Goal: Task Accomplishment & Management: Manage account settings

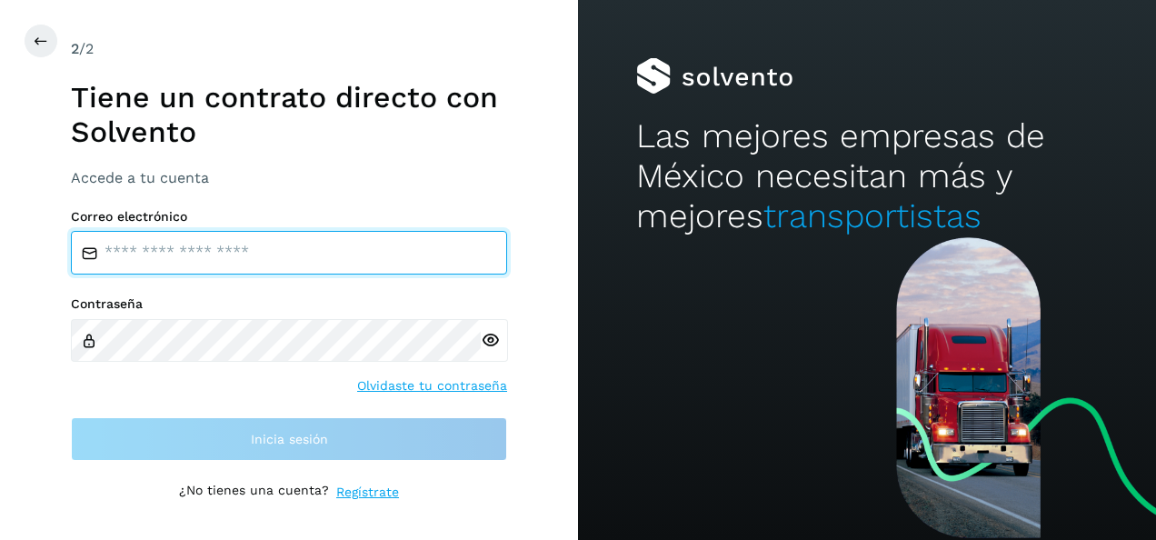
type input "**********"
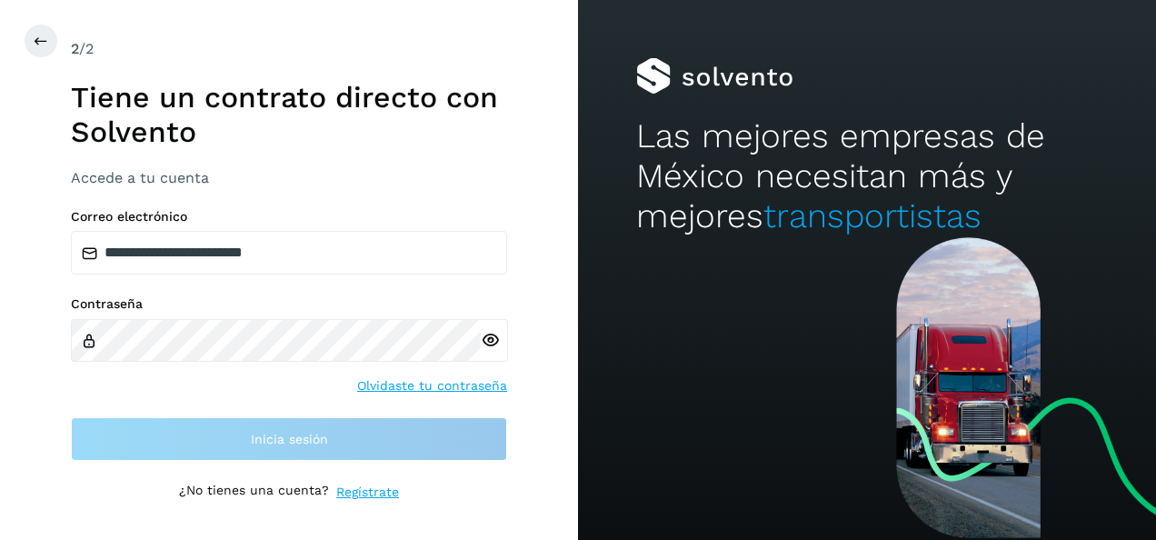
click at [227, 412] on div "**********" at bounding box center [289, 335] width 436 height 253
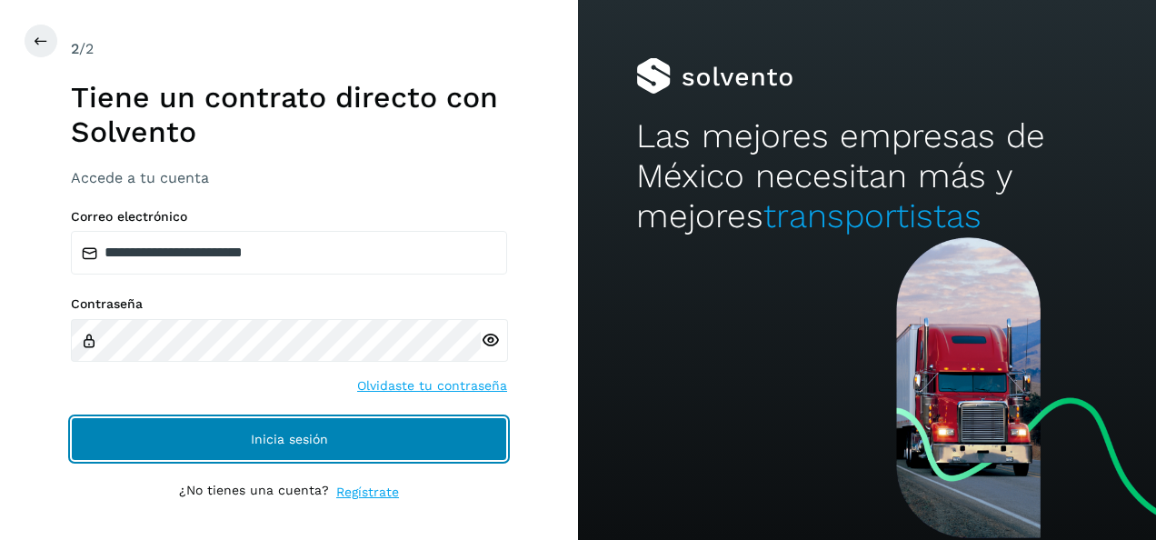
click at [235, 437] on button "Inicia sesión" at bounding box center [289, 439] width 436 height 44
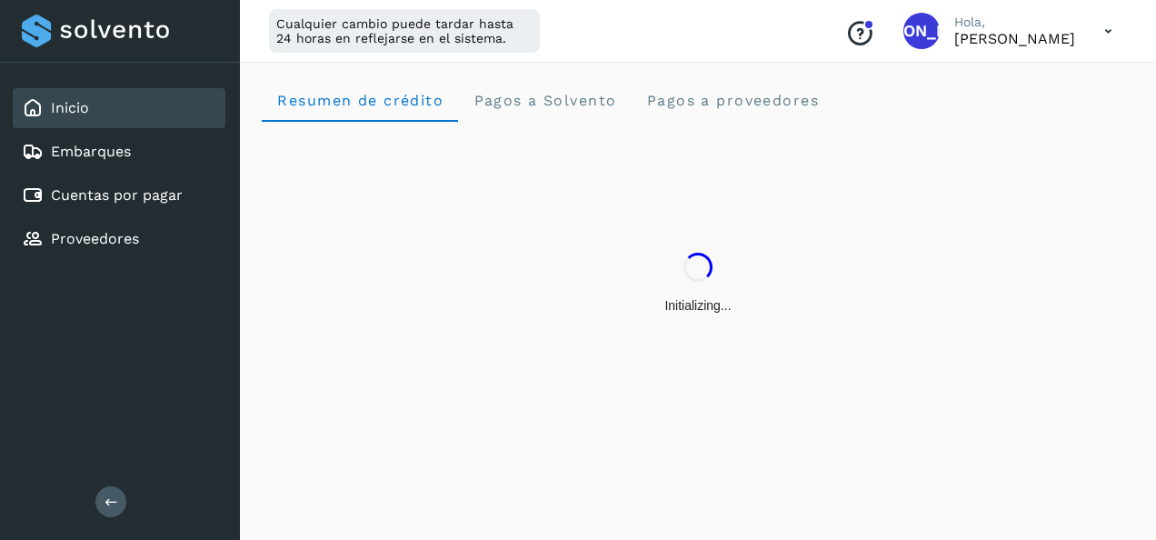
click at [356, 436] on div "Initializing..." at bounding box center [698, 283] width 872 height 323
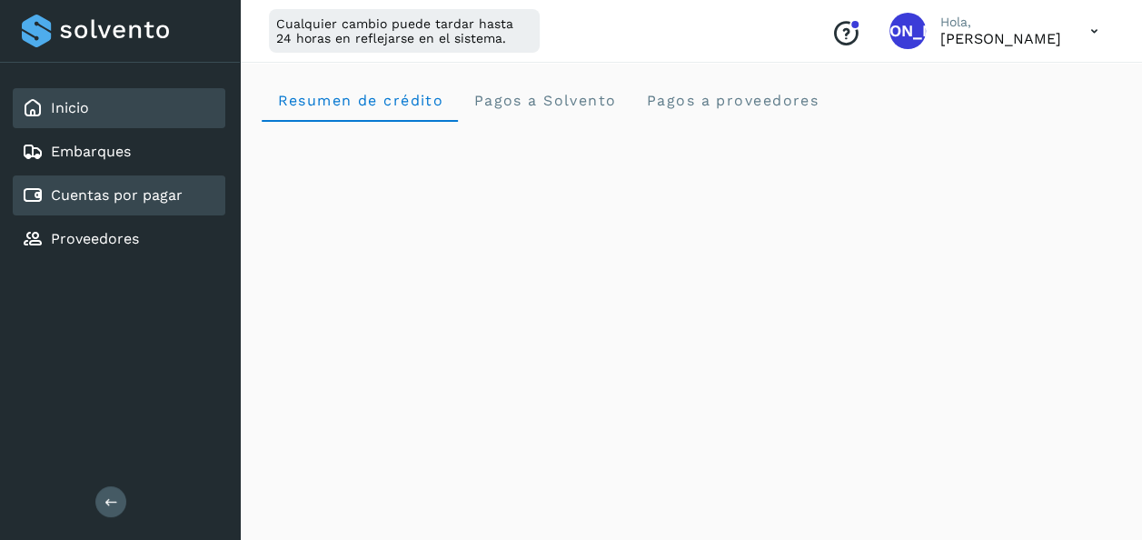
click at [140, 210] on div "Cuentas por pagar" at bounding box center [119, 195] width 213 height 40
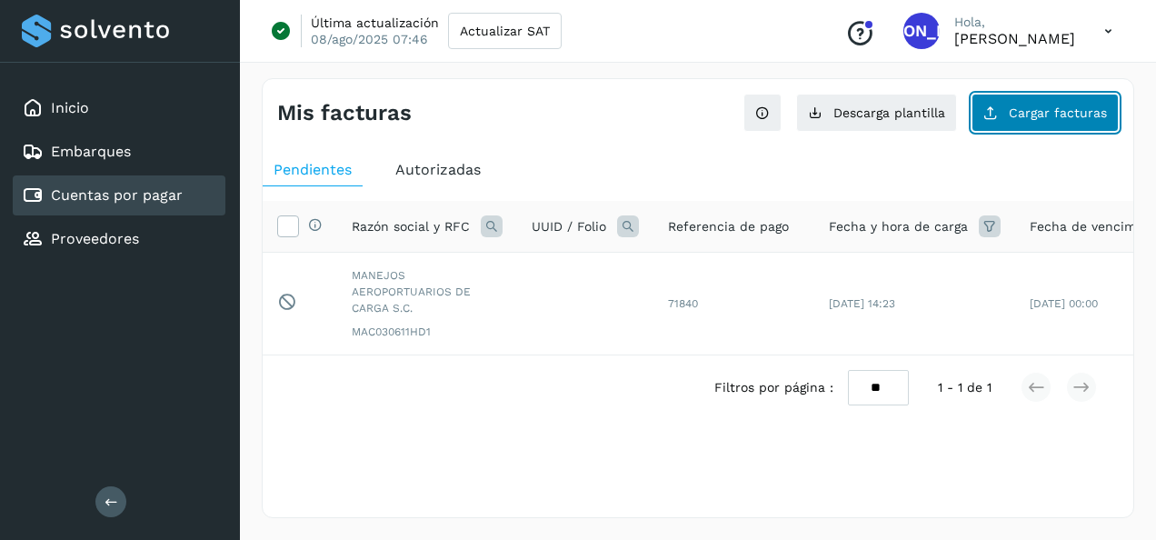
click at [1043, 114] on span "Cargar facturas" at bounding box center [1057, 112] width 98 height 13
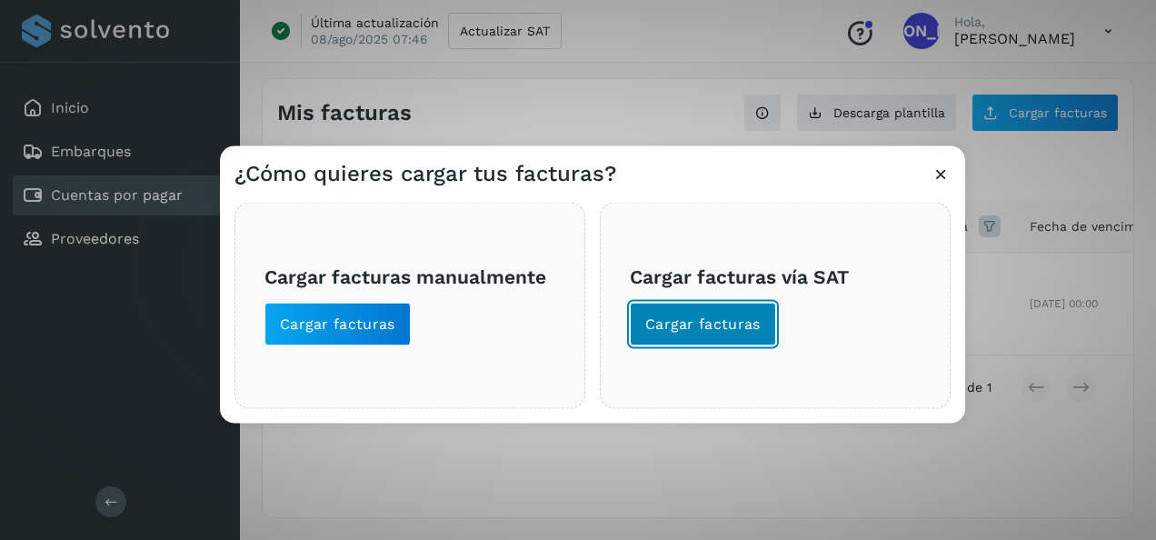
click at [696, 318] on span "Cargar facturas" at bounding box center [702, 324] width 115 height 20
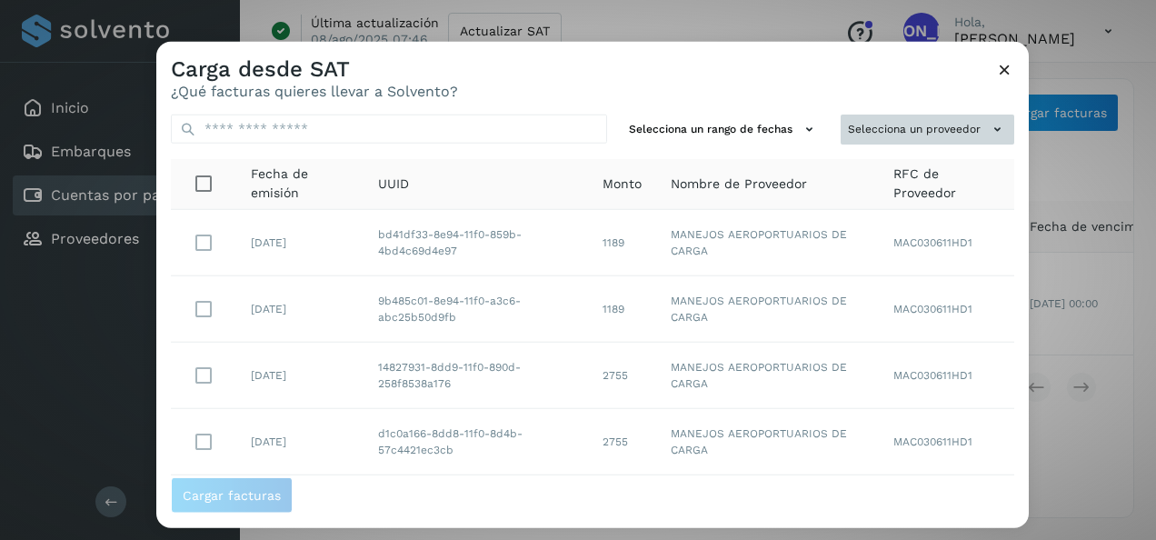
click at [917, 133] on button "Selecciona un proveedor" at bounding box center [927, 129] width 174 height 30
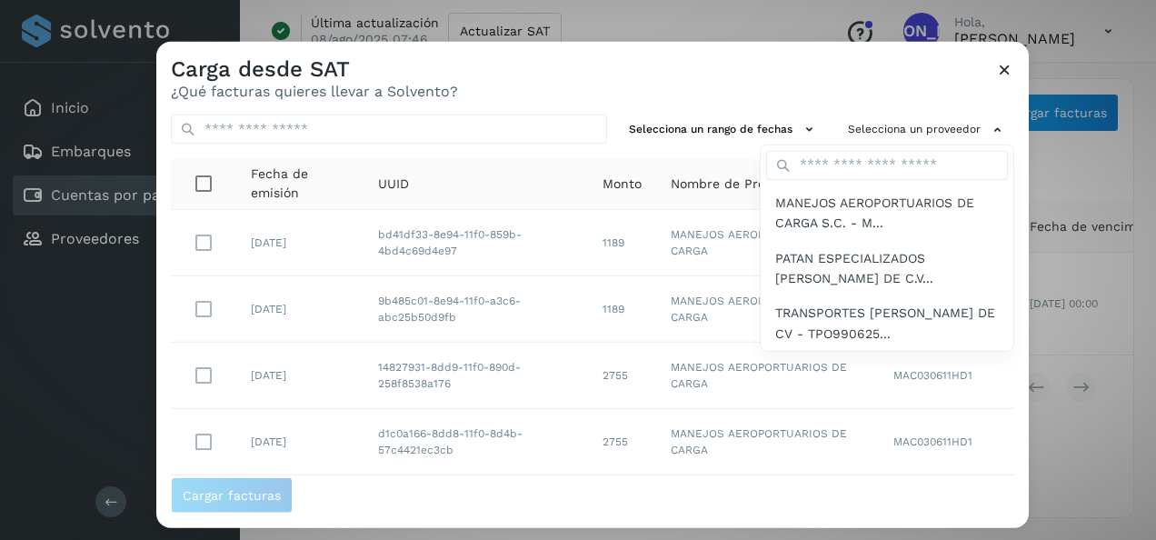
click at [870, 323] on span "TRANSPORTES POLANCO SA DE CV - TPO990625..." at bounding box center [886, 323] width 223 height 41
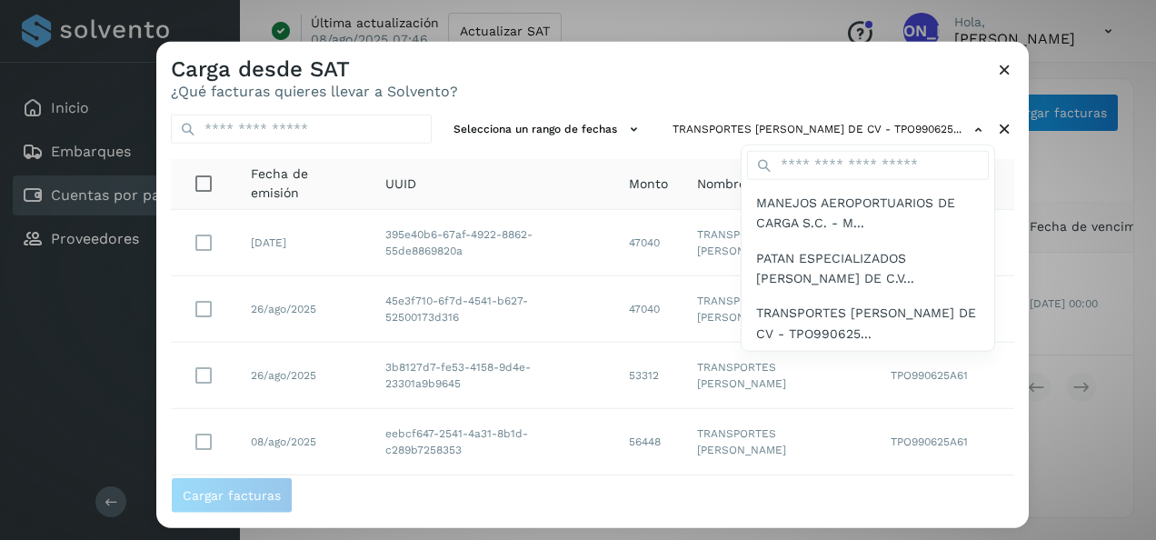
click at [758, 74] on div at bounding box center [734, 312] width 1156 height 540
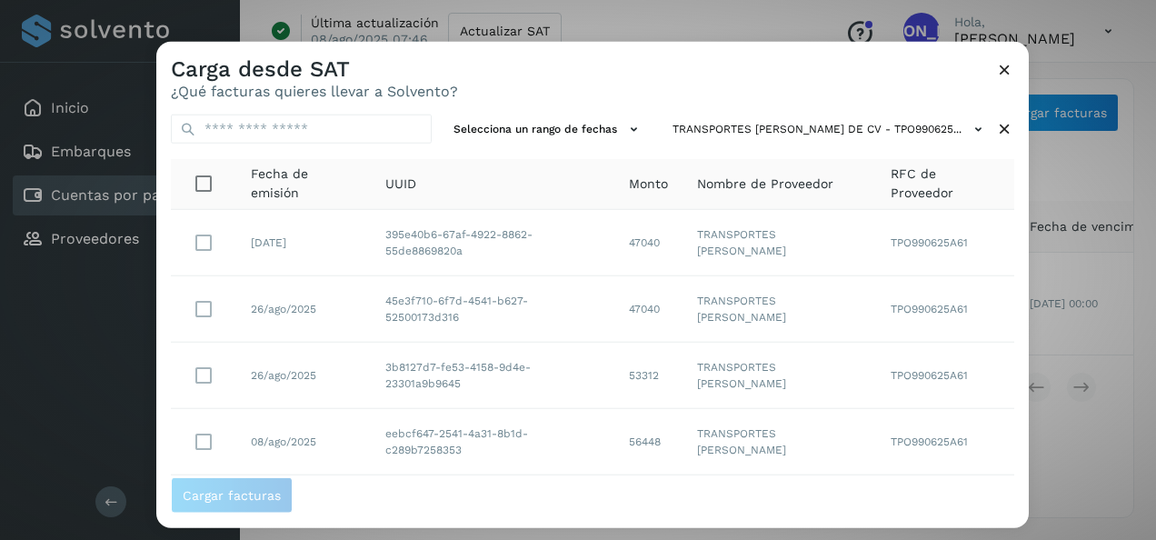
click at [1003, 72] on icon at bounding box center [1004, 69] width 19 height 19
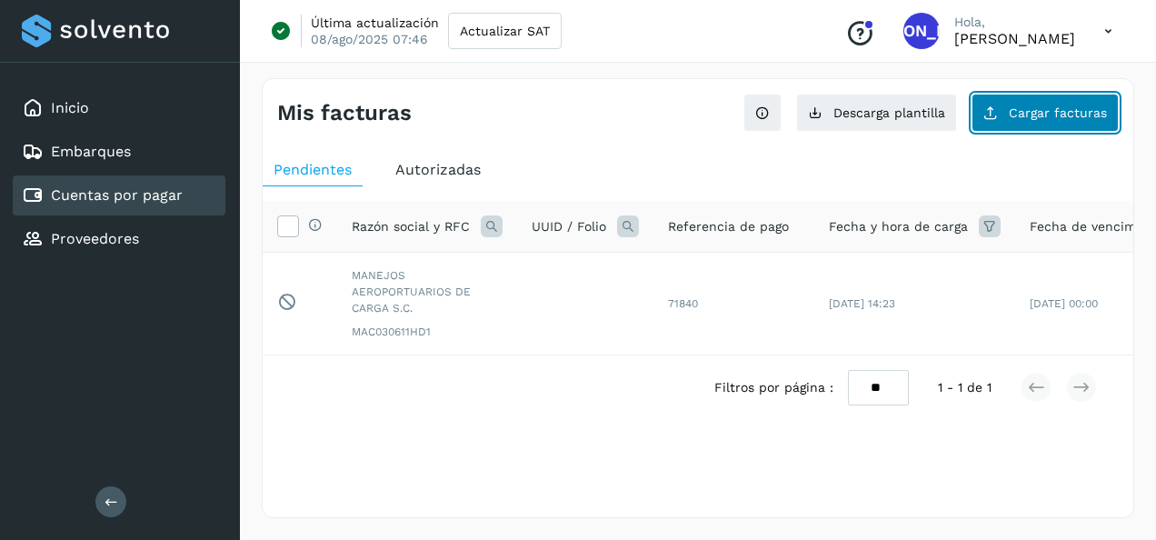
click at [1005, 112] on button "Cargar facturas" at bounding box center [1044, 113] width 147 height 38
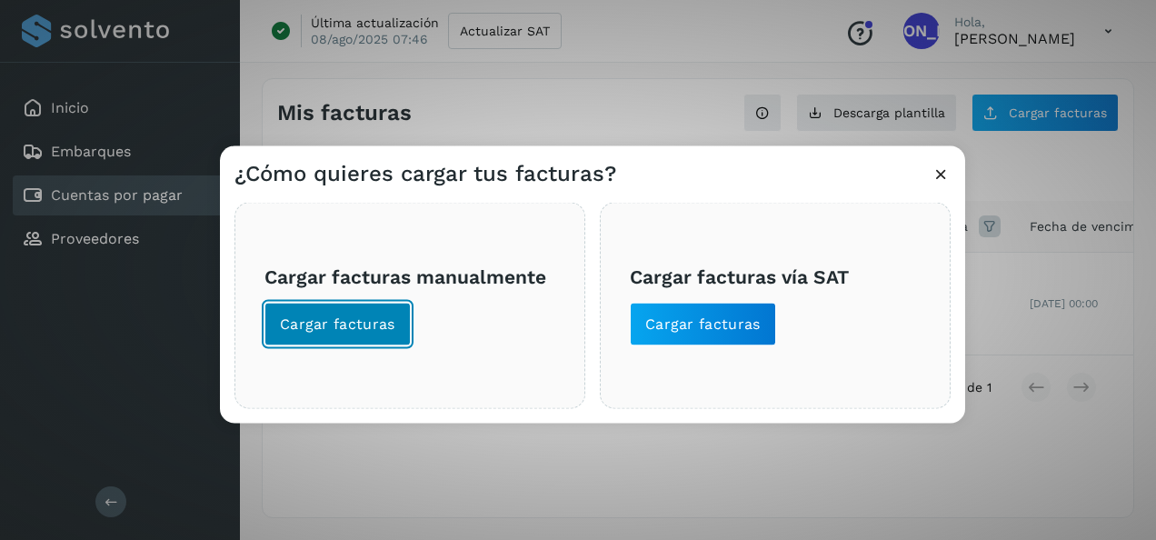
click at [360, 320] on span "Cargar facturas" at bounding box center [337, 324] width 115 height 20
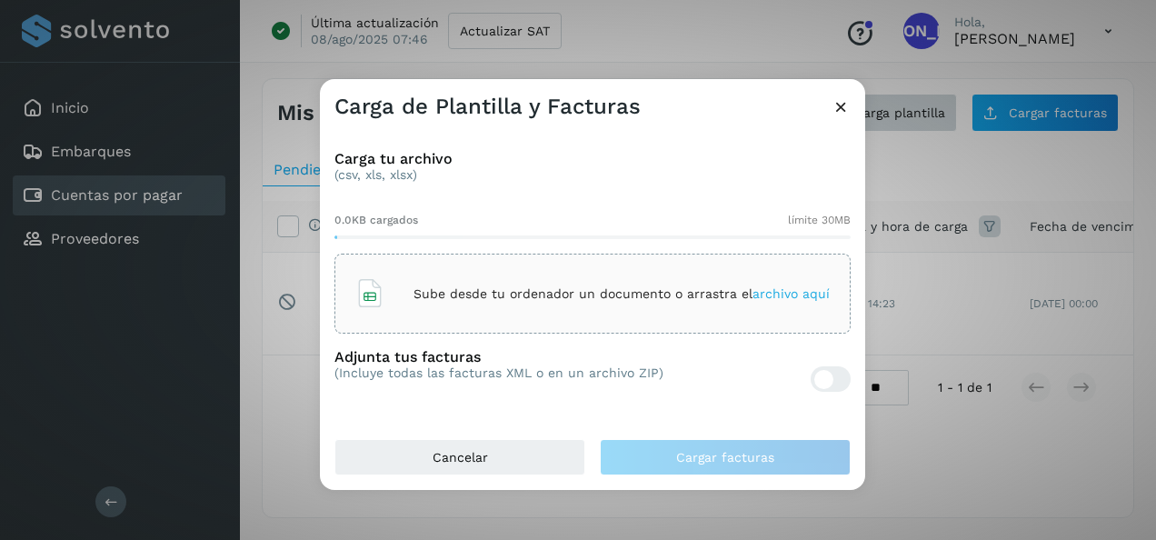
click at [840, 110] on icon at bounding box center [840, 106] width 19 height 19
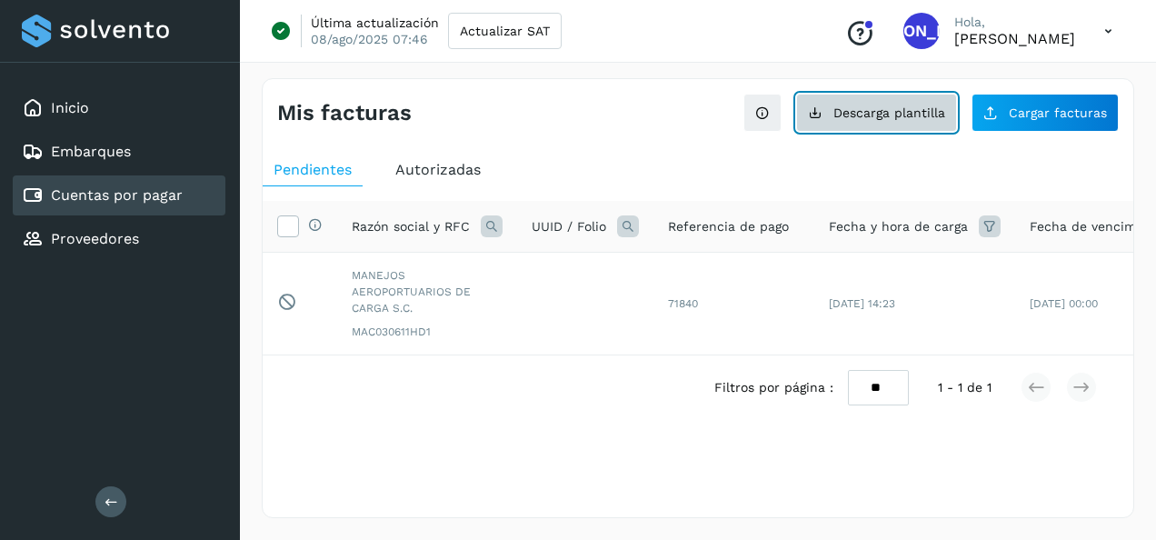
click at [849, 120] on button "Descarga plantilla" at bounding box center [876, 113] width 161 height 38
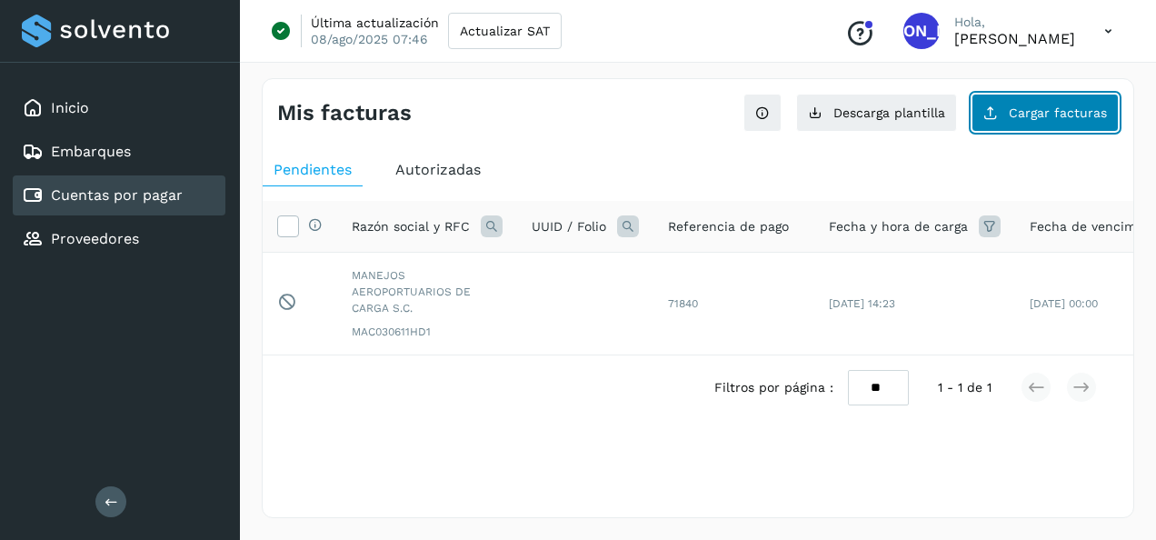
click at [1038, 100] on button "Cargar facturas" at bounding box center [1044, 113] width 147 height 38
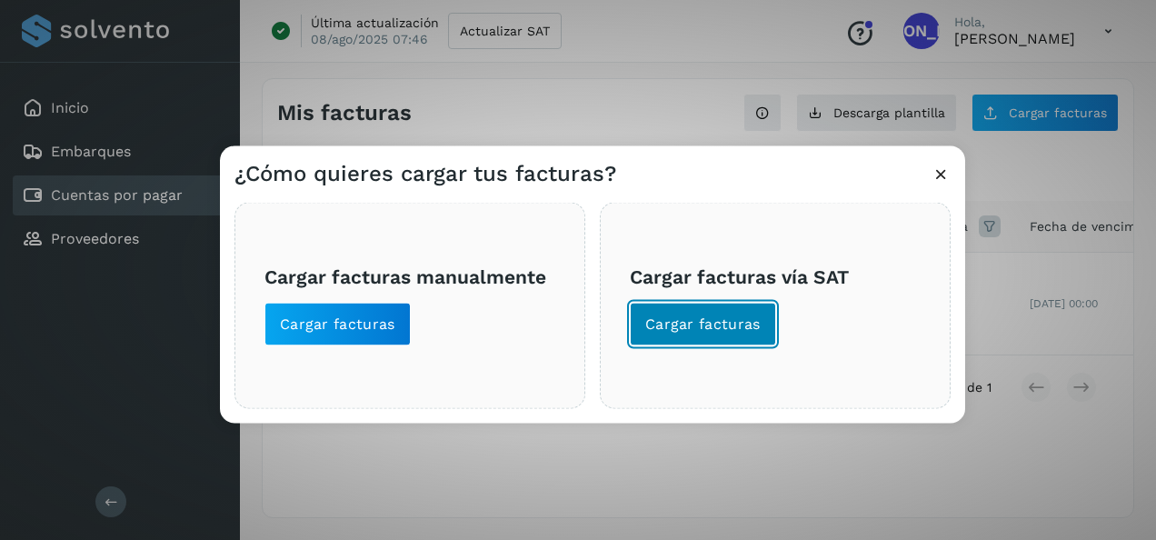
click at [702, 335] on button "Cargar facturas" at bounding box center [703, 325] width 146 height 44
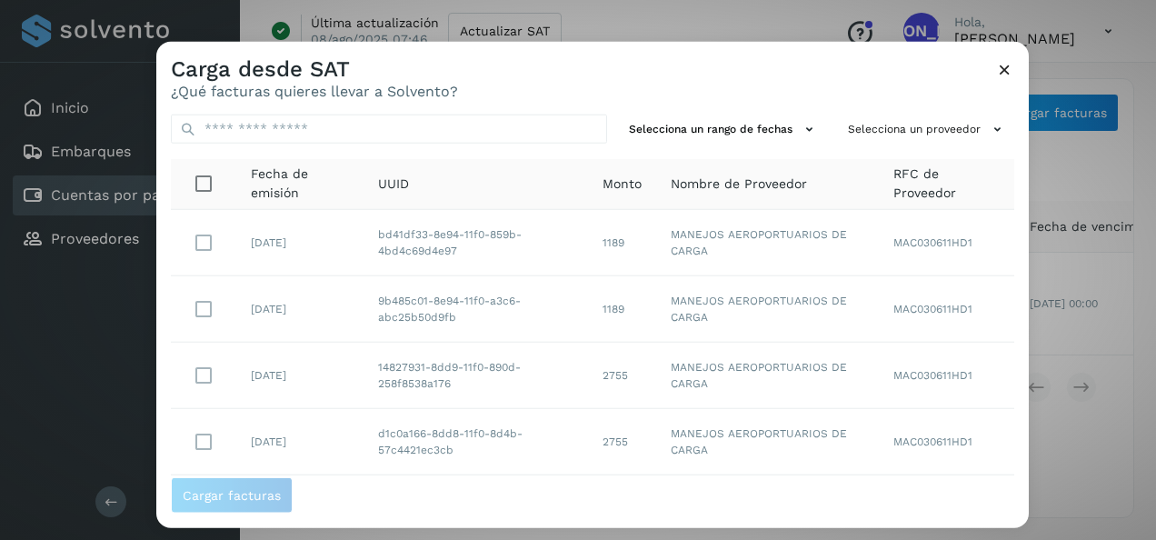
click at [915, 111] on div "Selecciona un rango de fechas Selecciona un proveedor Fecha de emisión UUID Mon…" at bounding box center [592, 288] width 872 height 377
click at [915, 132] on button "Selecciona un proveedor" at bounding box center [927, 129] width 174 height 30
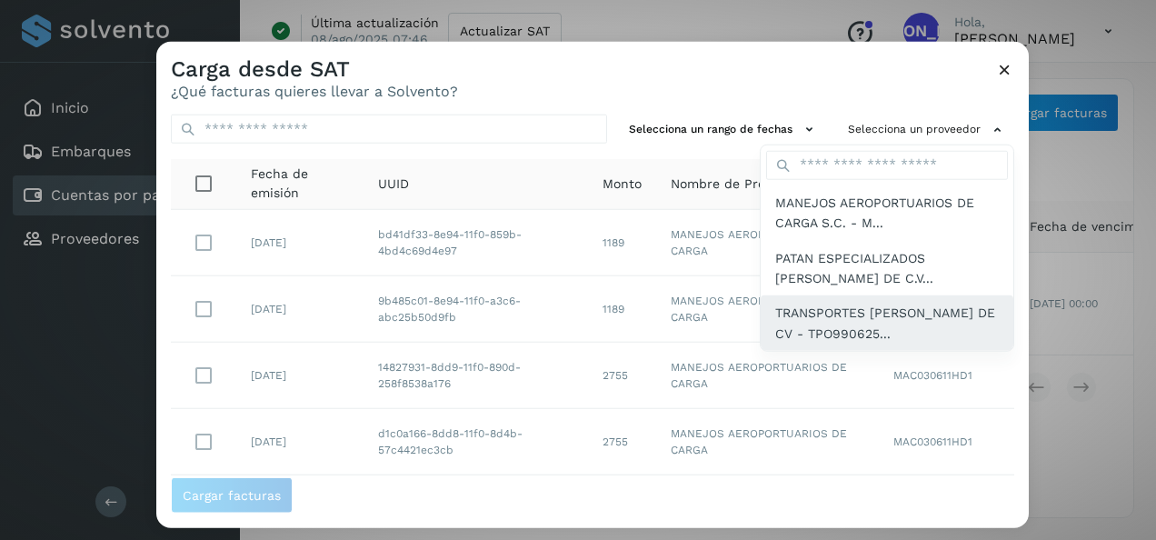
click at [835, 321] on span "TRANSPORTES POLANCO SA DE CV - TPO990625..." at bounding box center [886, 323] width 223 height 41
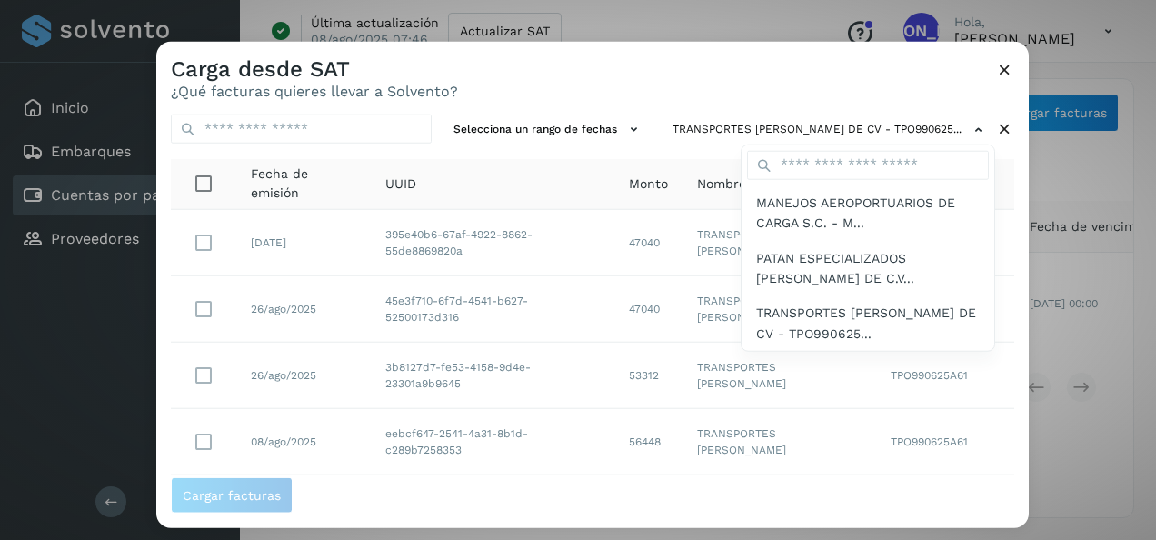
click at [699, 93] on div at bounding box center [734, 312] width 1156 height 540
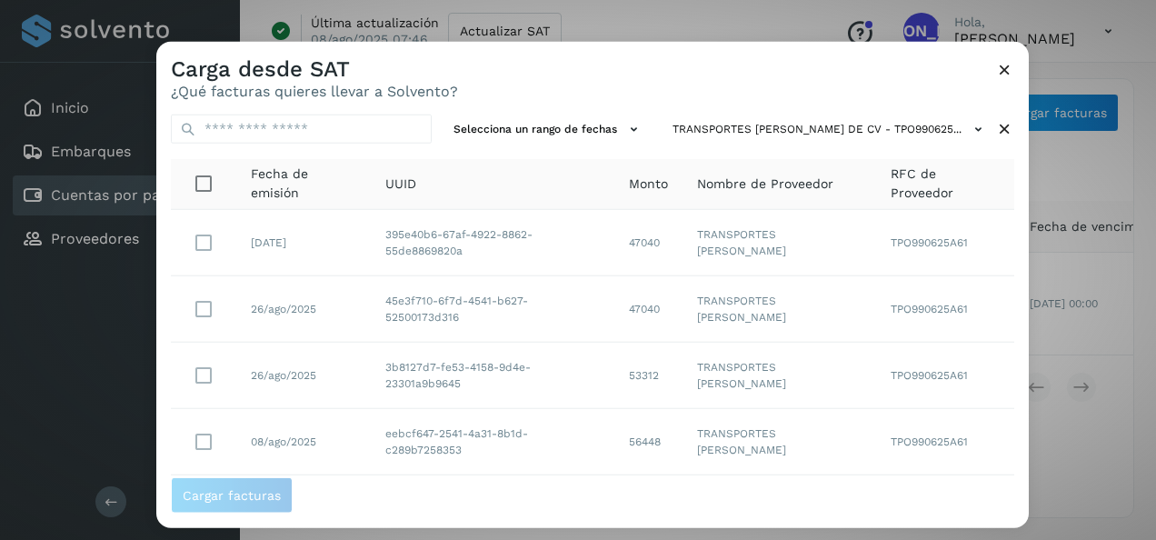
click at [996, 66] on icon at bounding box center [1004, 69] width 19 height 19
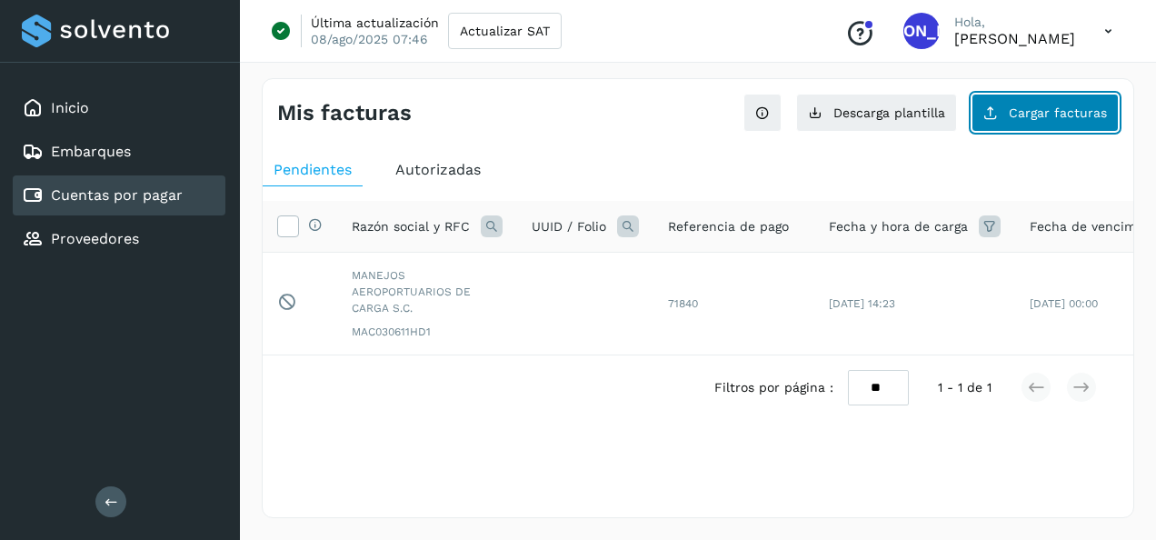
click at [1014, 113] on span "Cargar facturas" at bounding box center [1057, 112] width 98 height 13
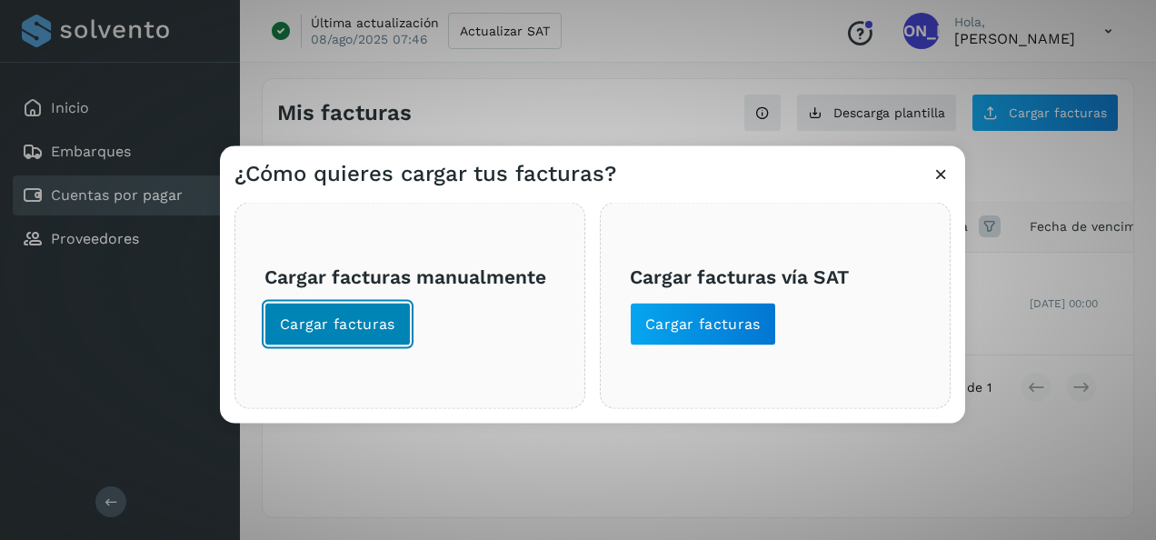
click at [330, 340] on button "Cargar facturas" at bounding box center [337, 325] width 146 height 44
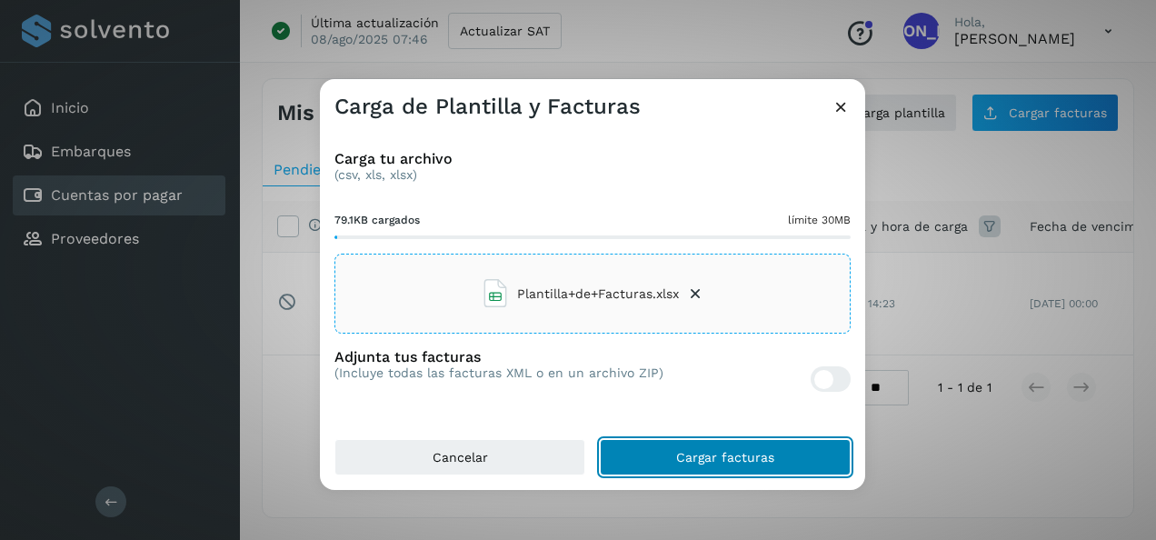
click at [701, 451] on span "Cargar facturas" at bounding box center [725, 457] width 98 height 13
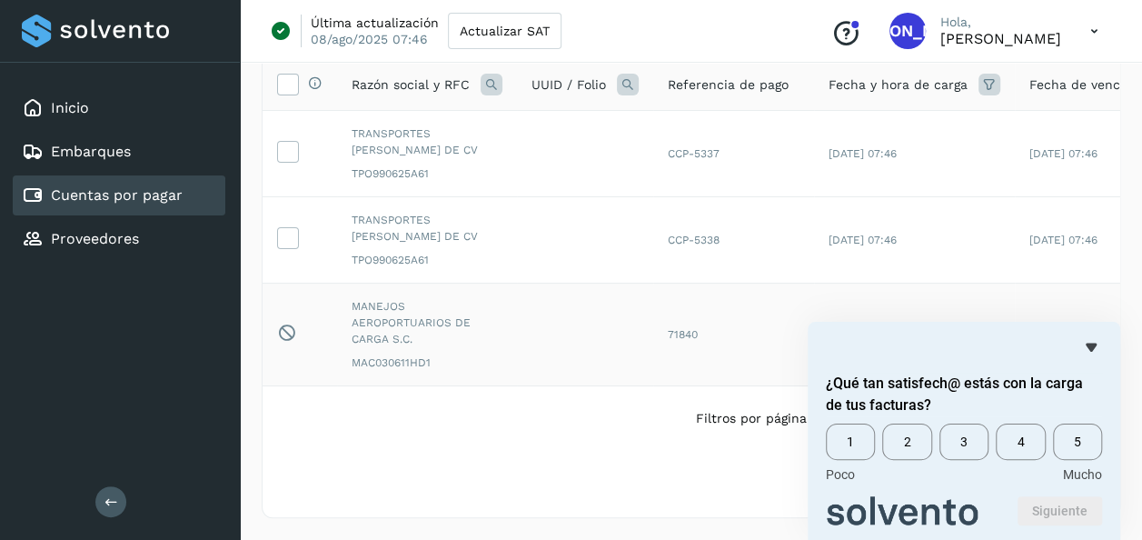
scroll to position [153, 0]
click at [1086, 349] on icon "Ocultar encuesta" at bounding box center [1091, 347] width 22 height 22
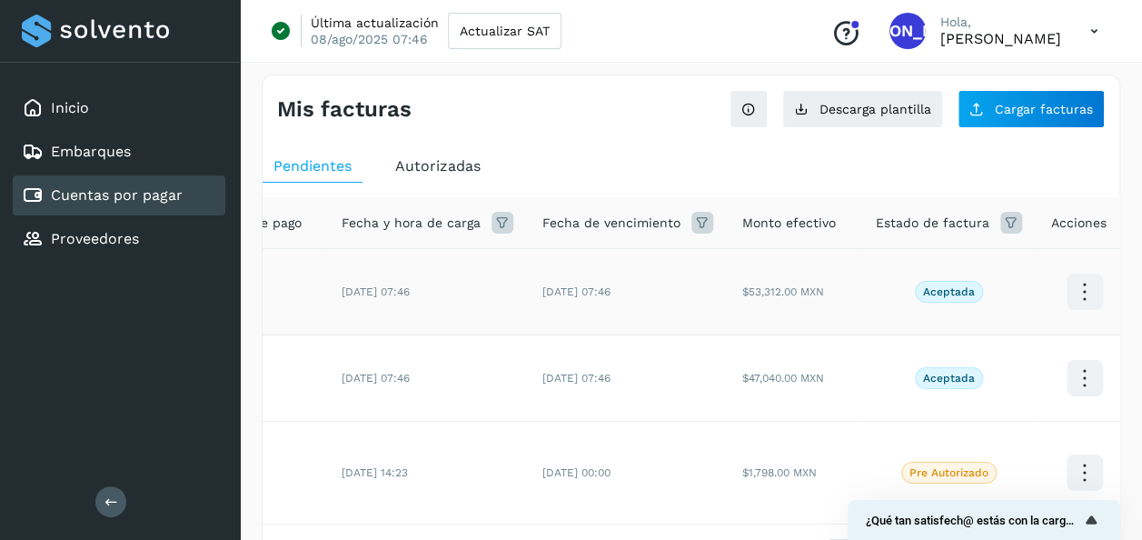
scroll to position [2, 0]
click at [1067, 291] on icon at bounding box center [1084, 294] width 43 height 43
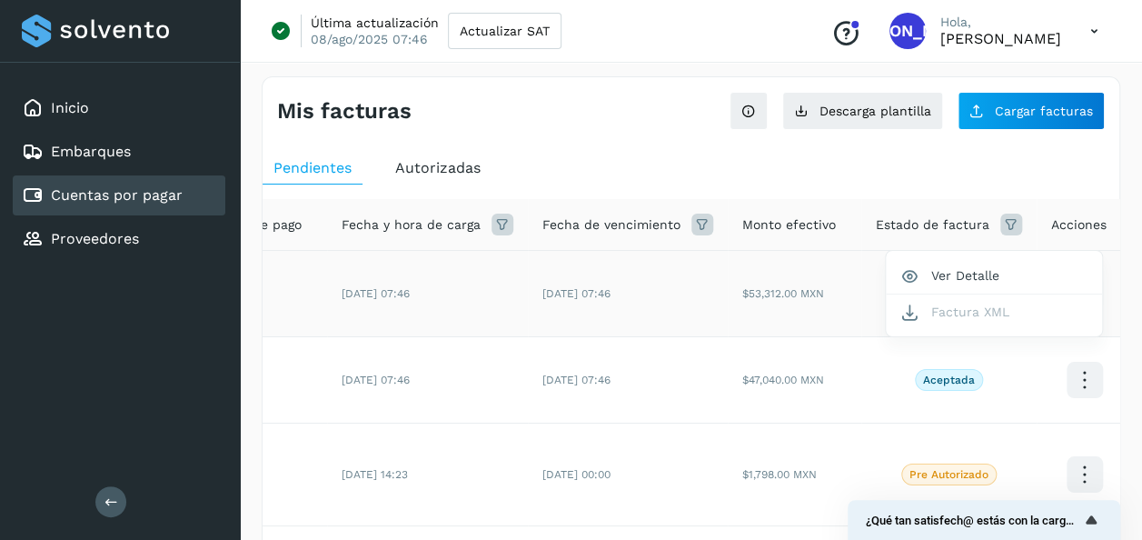
click at [1116, 289] on div at bounding box center [571, 270] width 1142 height 540
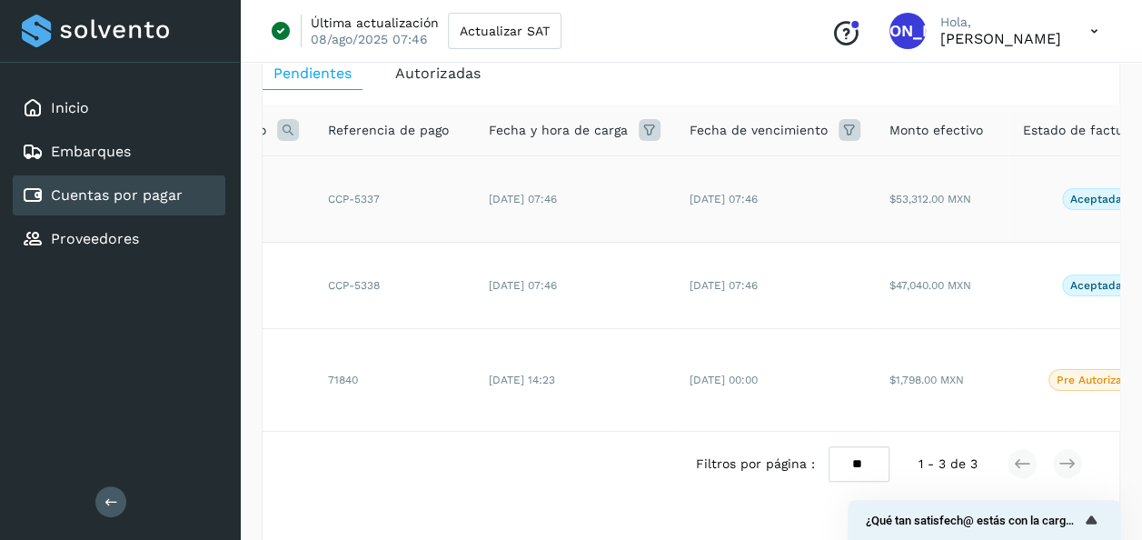
scroll to position [0, 487]
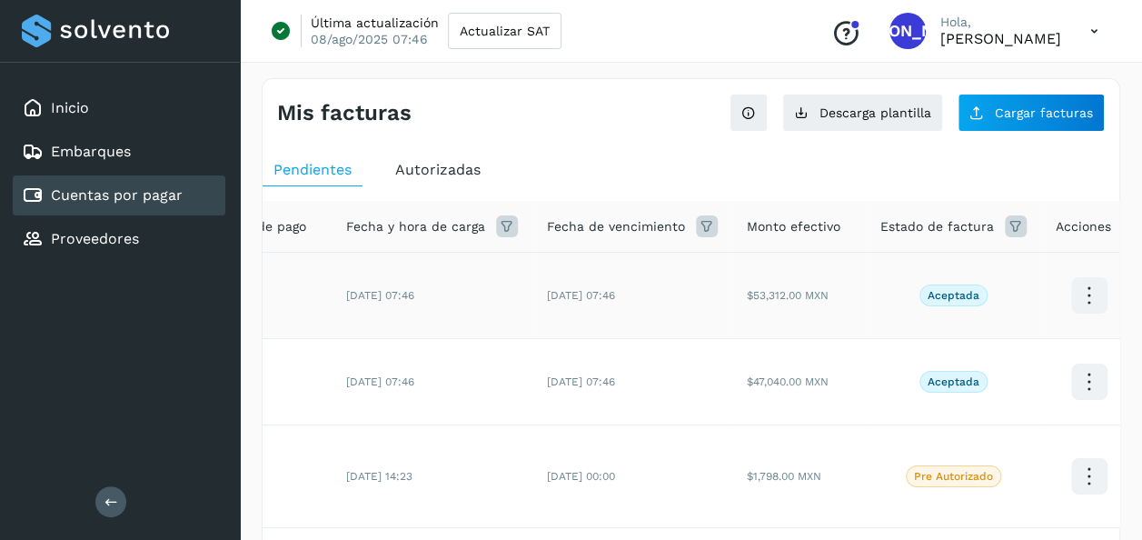
scroll to position [0, 487]
click at [933, 300] on p "Aceptada" at bounding box center [949, 295] width 52 height 13
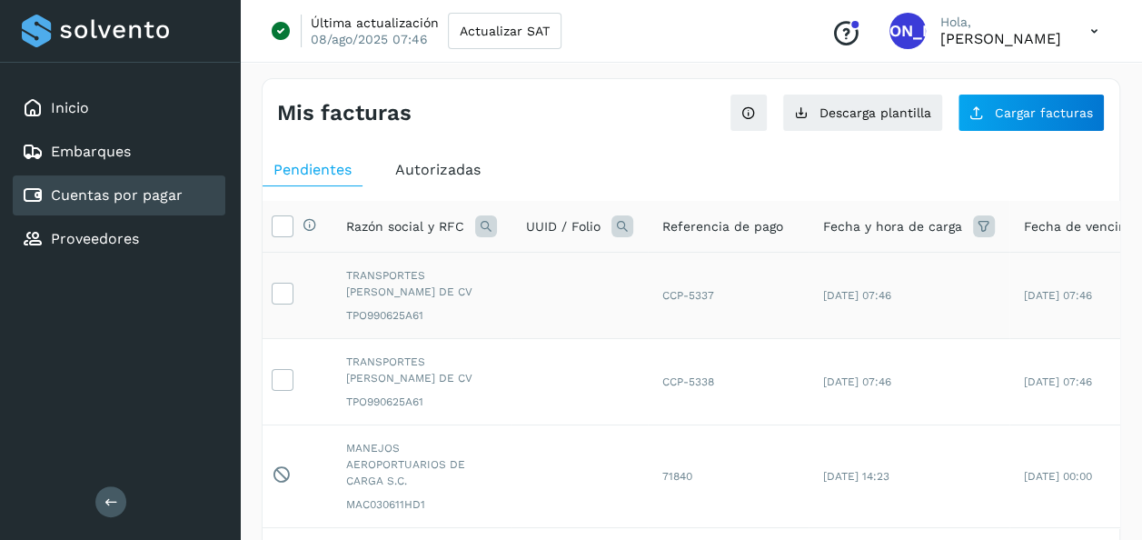
scroll to position [0, 0]
click at [271, 294] on td at bounding box center [300, 296] width 74 height 86
click at [292, 294] on icon at bounding box center [287, 292] width 19 height 19
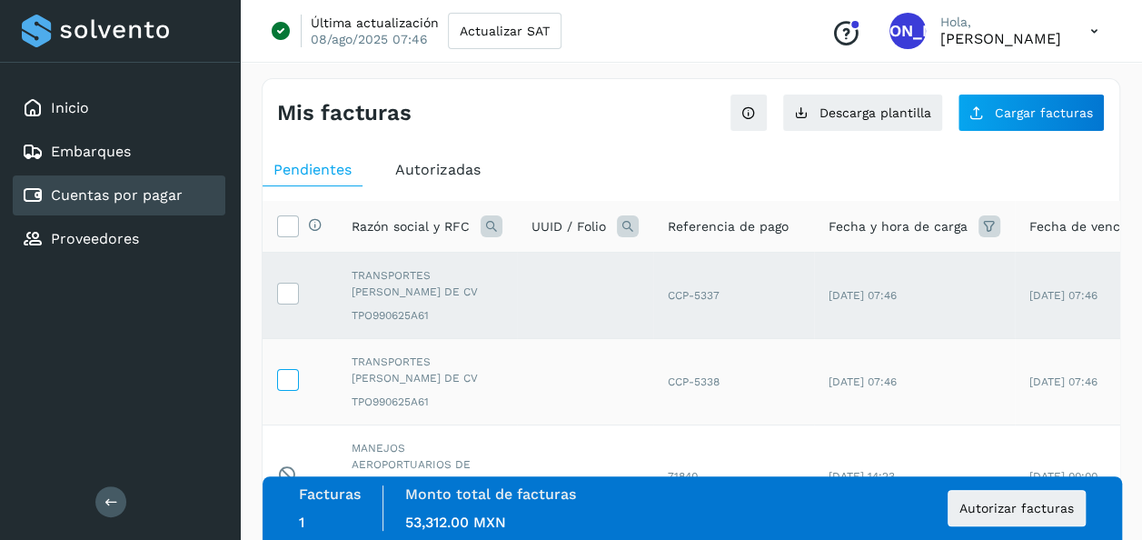
click at [287, 382] on icon at bounding box center [287, 378] width 19 height 19
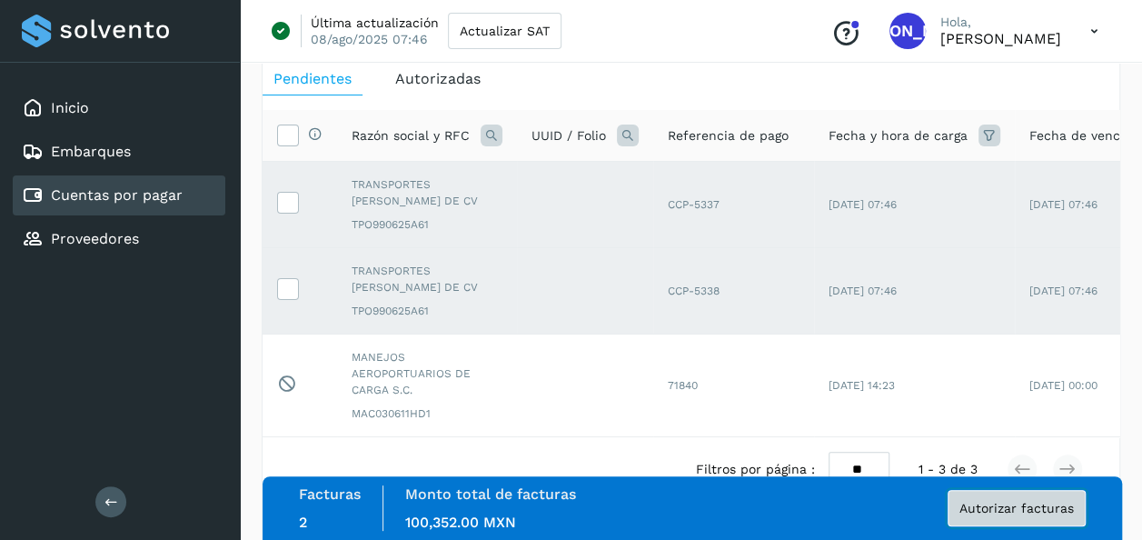
click at [961, 505] on span "Autorizar facturas" at bounding box center [1016, 507] width 114 height 13
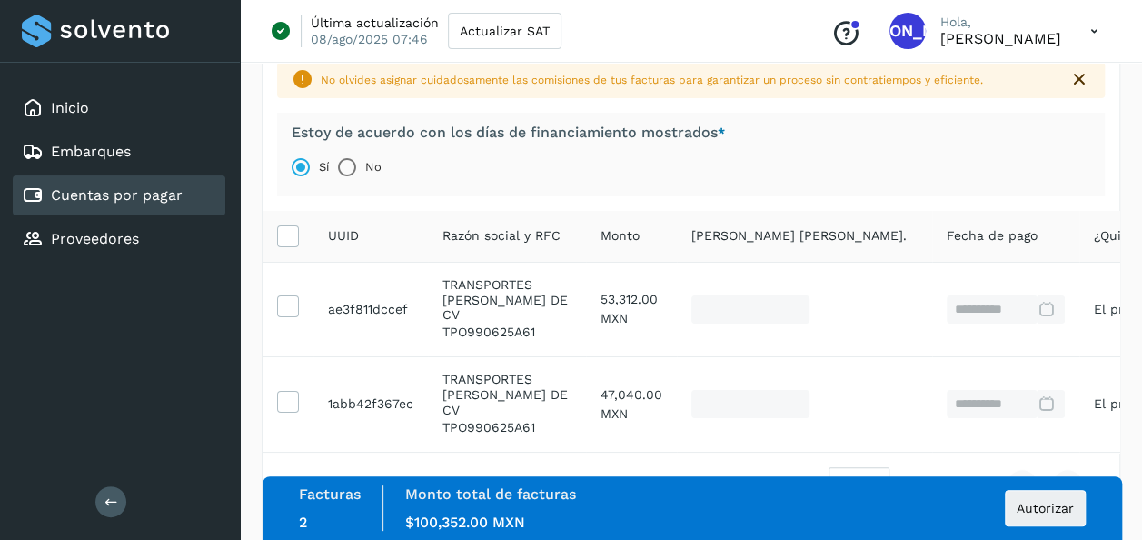
scroll to position [128, 0]
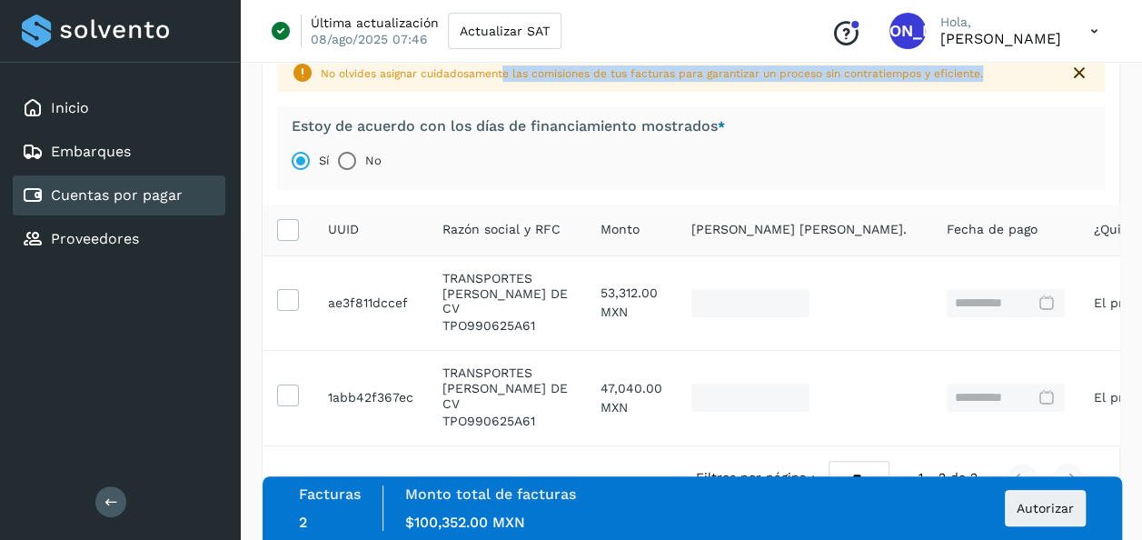
drag, startPoint x: 505, startPoint y: 73, endPoint x: 990, endPoint y: 71, distance: 485.1
click at [990, 71] on div "No olvides asignar cuidadosamente las comisiones de tus facturas para garantiza…" at bounding box center [687, 73] width 733 height 16
click at [1026, 502] on span "Autorizar" at bounding box center [1045, 507] width 57 height 13
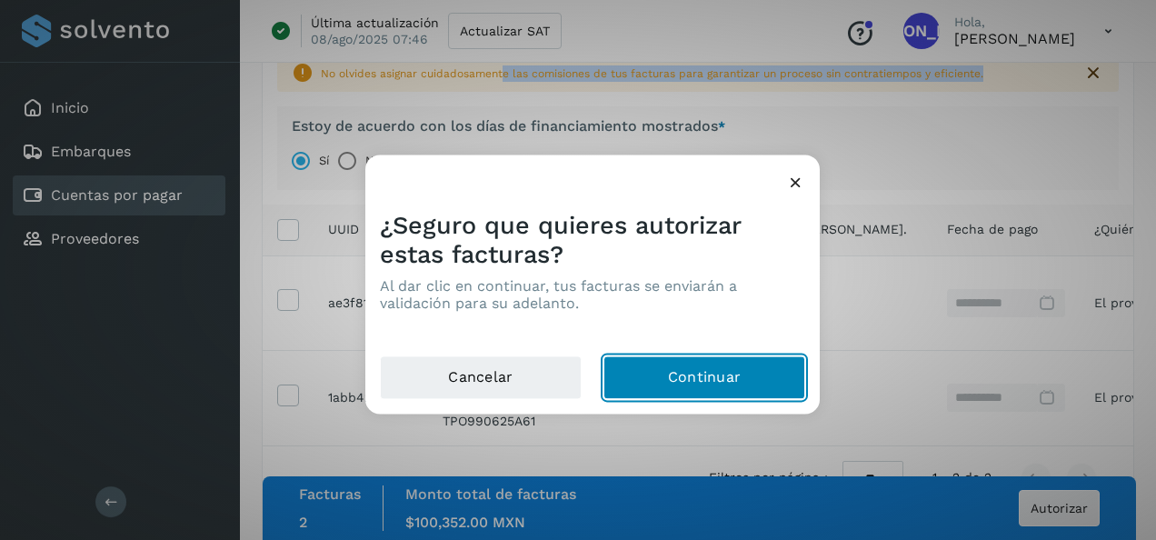
click at [664, 366] on button "Continuar" at bounding box center [704, 378] width 202 height 44
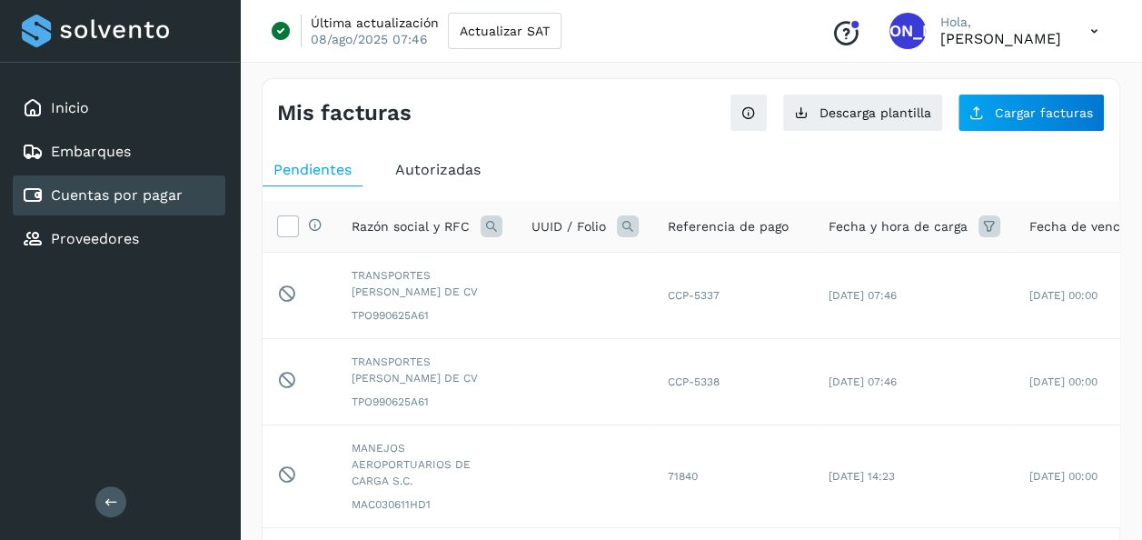
click at [418, 163] on span "Autorizadas" at bounding box center [437, 169] width 85 height 17
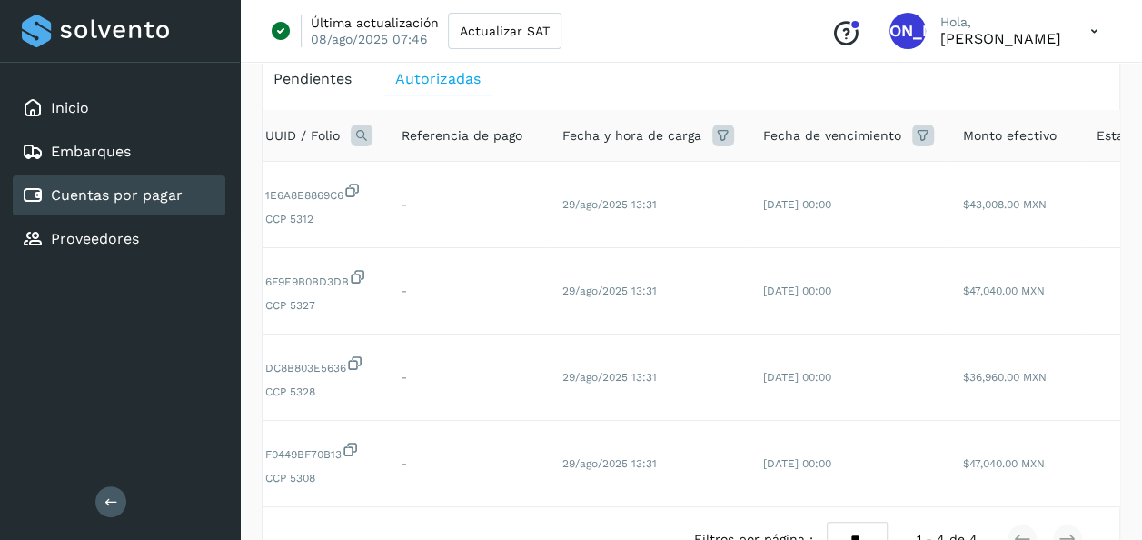
scroll to position [0, 243]
